Goal: Complete application form: Complete application form

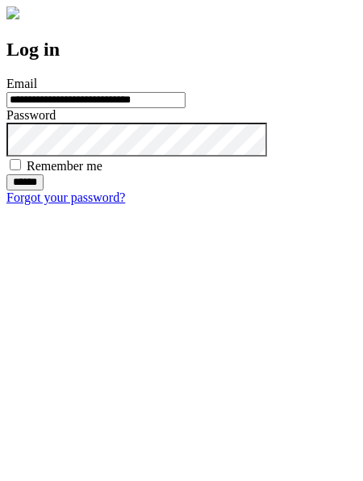
type input "**********"
click at [44, 190] on input "******" at bounding box center [24, 182] width 37 height 16
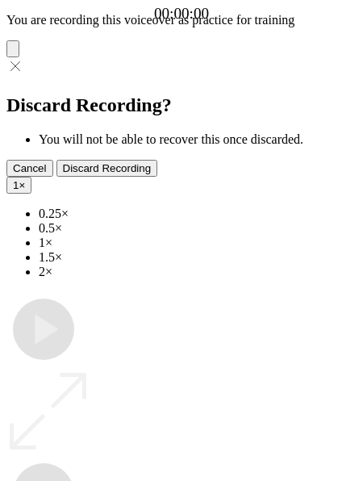
type input "**********"
